Goal: Information Seeking & Learning: Learn about a topic

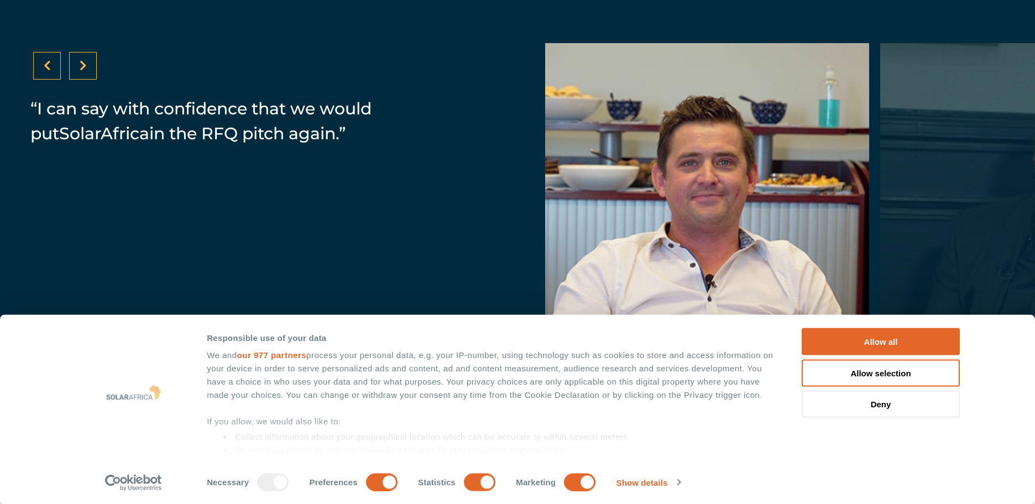
scroll to position [3117, 0]
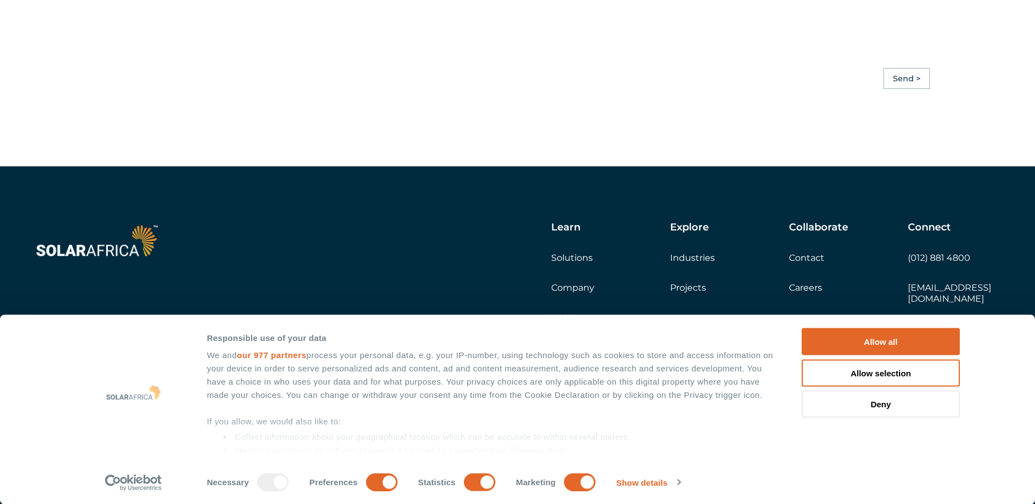
click at [568, 293] on link "Company" at bounding box center [572, 288] width 43 height 11
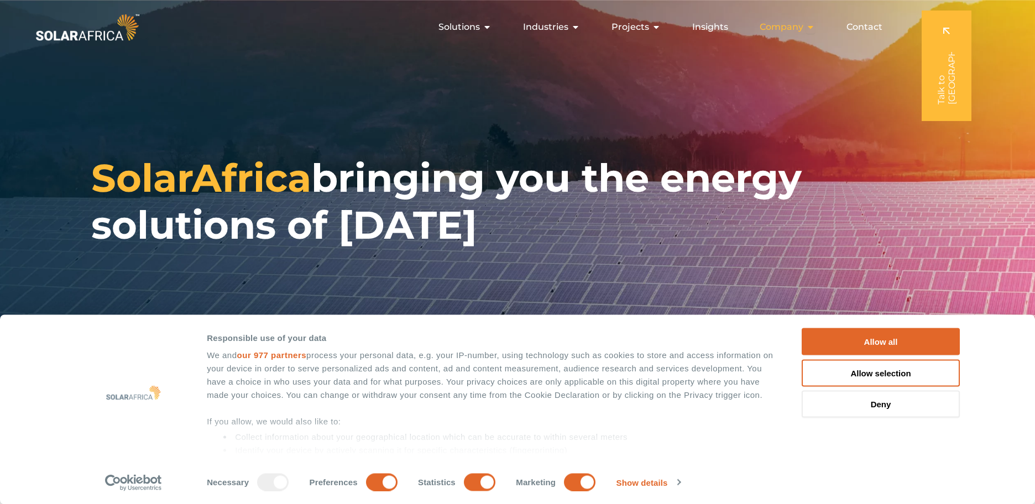
click at [782, 21] on span "Company" at bounding box center [782, 26] width 44 height 13
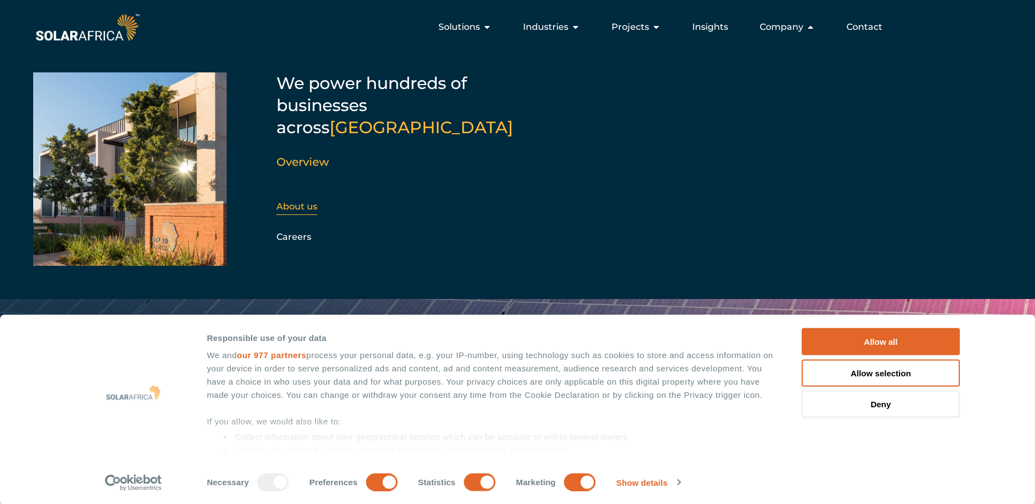
click at [294, 201] on link "About us" at bounding box center [297, 206] width 41 height 11
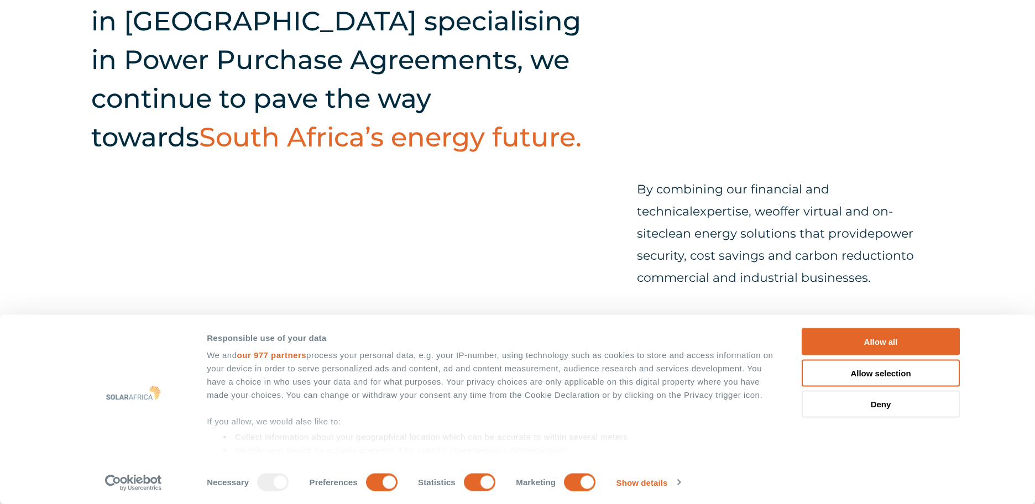
scroll to position [497, 0]
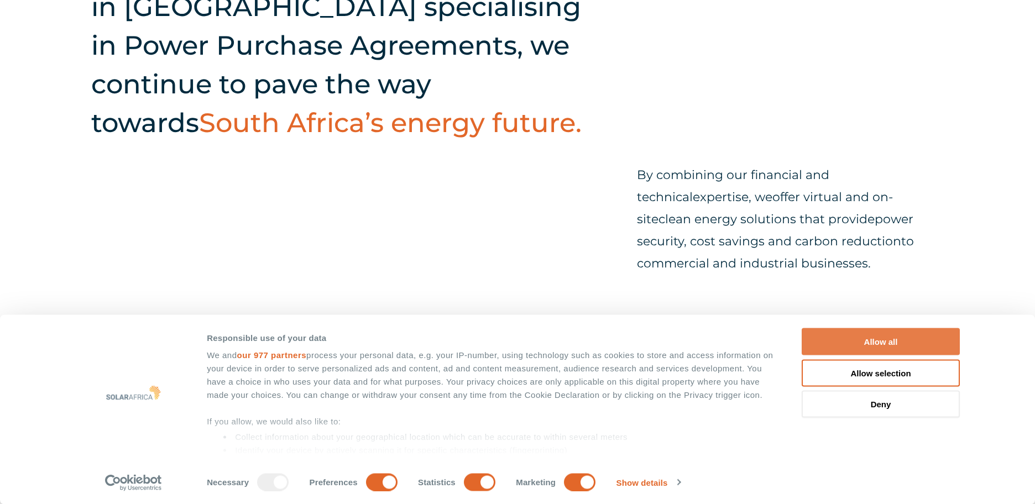
click at [878, 343] on button "Allow all" at bounding box center [881, 342] width 158 height 27
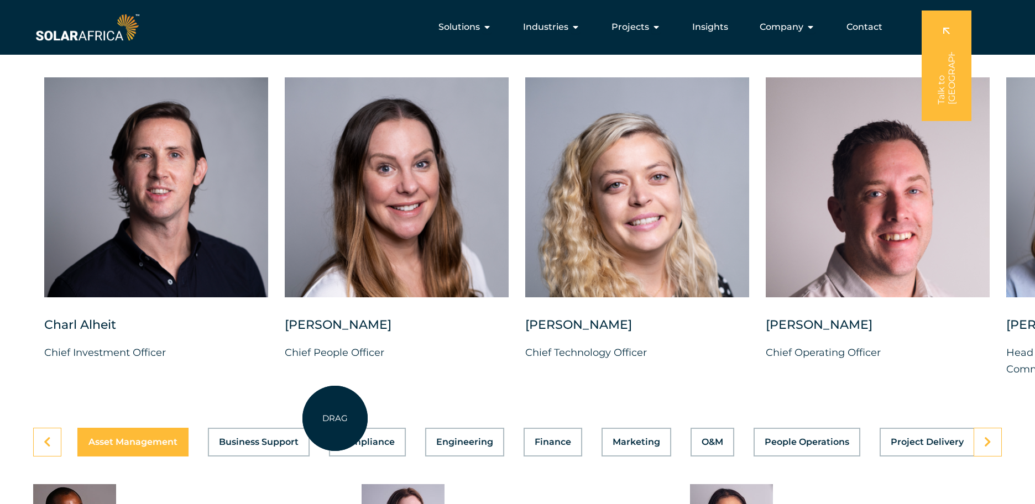
scroll to position [2617, 0]
